Goal: Check status: Check status

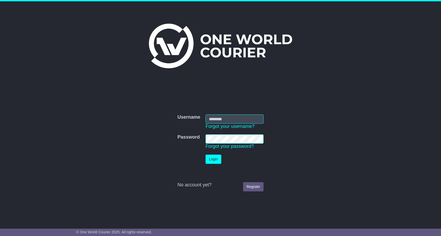
type input "**********"
click at [214, 161] on button "Login" at bounding box center [213, 159] width 16 height 9
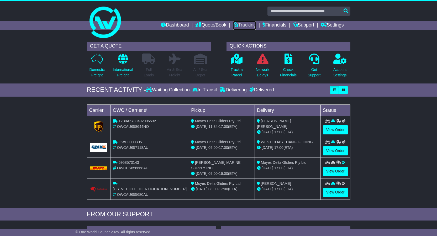
click at [238, 23] on link "Tracking" at bounding box center [244, 25] width 23 height 9
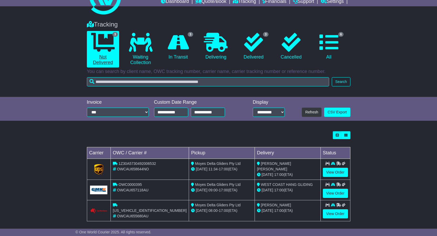
scroll to position [26, 0]
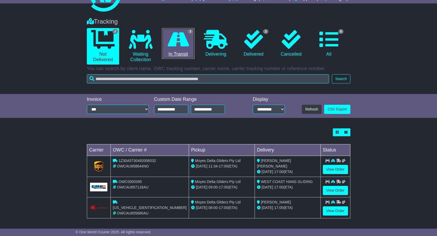
click at [171, 42] on icon at bounding box center [178, 39] width 21 height 19
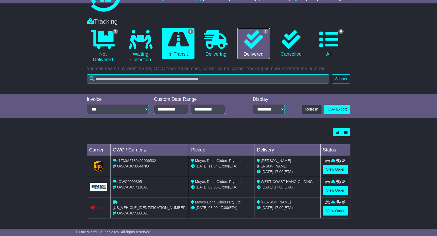
click at [252, 37] on icon at bounding box center [253, 39] width 19 height 19
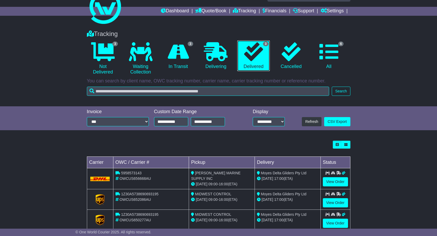
scroll to position [27, 0]
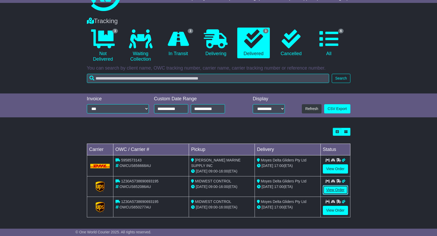
click at [339, 187] on link "View Order" at bounding box center [335, 189] width 25 height 9
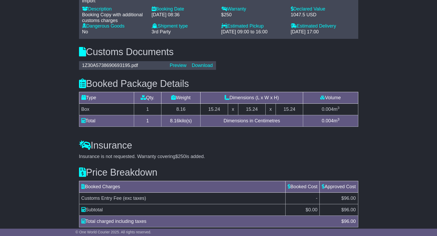
scroll to position [403, 0]
